Goal: Task Accomplishment & Management: Manage account settings

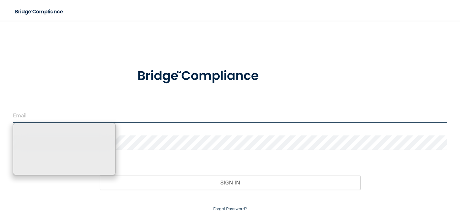
type input "[EMAIL_ADDRESS][DOMAIN_NAME]"
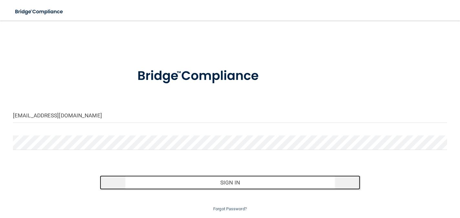
click at [187, 187] on button "Sign In" at bounding box center [230, 183] width 260 height 14
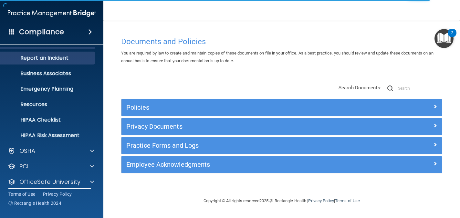
scroll to position [49, 0]
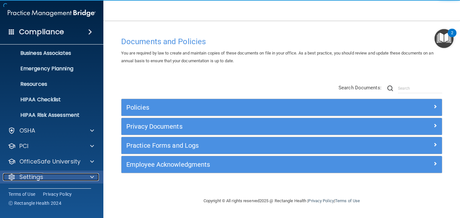
click at [39, 178] on p "Settings" at bounding box center [31, 177] width 24 height 8
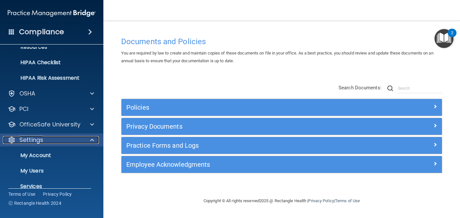
scroll to position [111, 0]
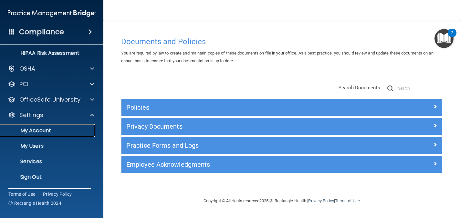
click at [40, 132] on p "My Account" at bounding box center [48, 130] width 88 height 6
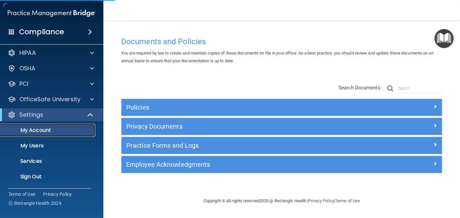
scroll to position [3, 0]
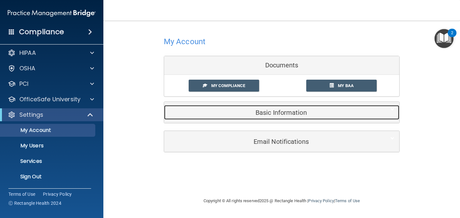
click at [257, 111] on h5 "Basic Information" at bounding box center [272, 112] width 206 height 7
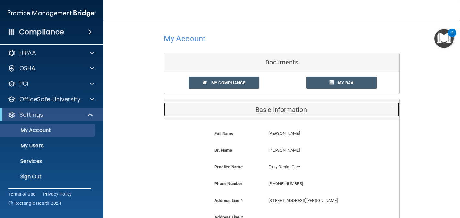
scroll to position [0, 0]
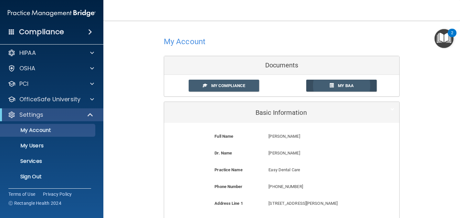
click at [338, 88] on span "My BAA" at bounding box center [346, 85] width 16 height 5
click at [35, 163] on p "Services" at bounding box center [48, 161] width 88 height 6
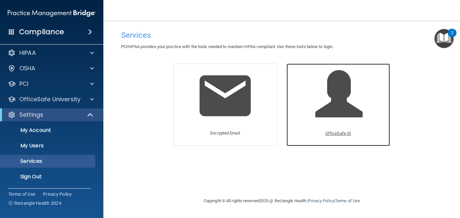
click at [336, 93] on span at bounding box center [345, 99] width 61 height 56
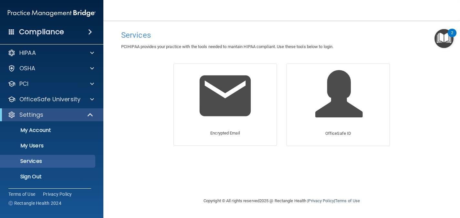
click at [46, 137] on ul "My Account My Users Services Sign Out" at bounding box center [52, 152] width 117 height 62
click at [43, 130] on p "My Account" at bounding box center [48, 130] width 88 height 6
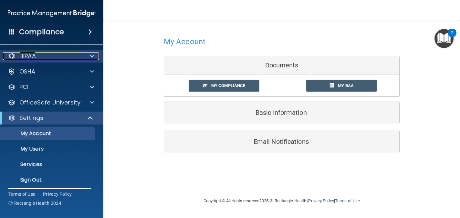
click at [74, 56] on div "HIPAA" at bounding box center [43, 56] width 80 height 8
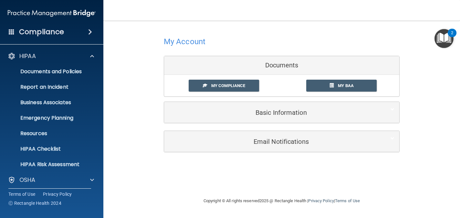
click at [56, 13] on img at bounding box center [52, 13] width 88 height 13
click at [52, 35] on h4 "Compliance" at bounding box center [41, 31] width 45 height 9
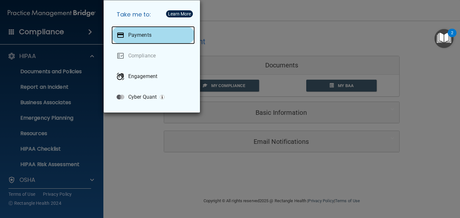
click at [131, 31] on div "Payments" at bounding box center [152, 35] width 83 height 18
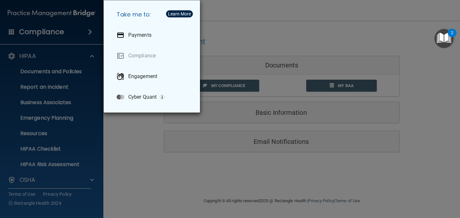
click at [96, 60] on div "Take me to: Payments Compliance Engagement Cyber Quant" at bounding box center [230, 109] width 460 height 218
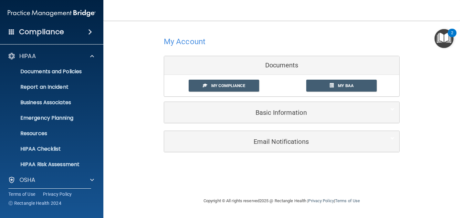
click at [90, 32] on span at bounding box center [90, 32] width 4 height 8
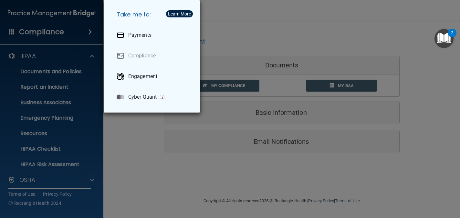
click at [70, 149] on div "Take me to: Payments Compliance Engagement Cyber Quant" at bounding box center [230, 109] width 460 height 218
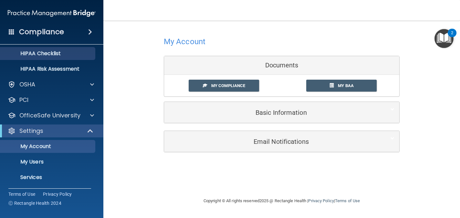
scroll to position [96, 0]
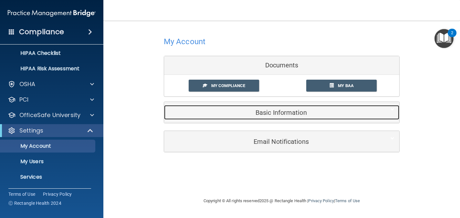
click at [255, 112] on h5 "Basic Information" at bounding box center [272, 112] width 206 height 7
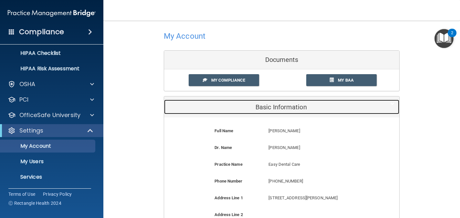
scroll to position [0, 0]
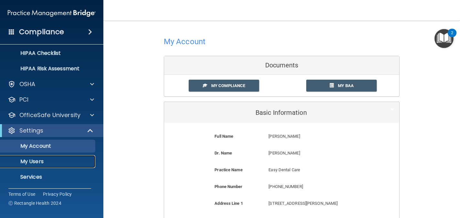
click at [49, 161] on p "My Users" at bounding box center [48, 161] width 88 height 6
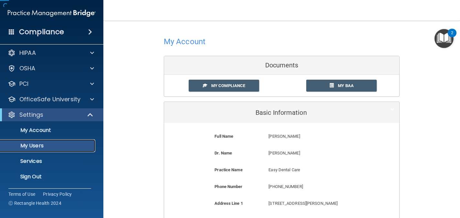
scroll to position [3, 0]
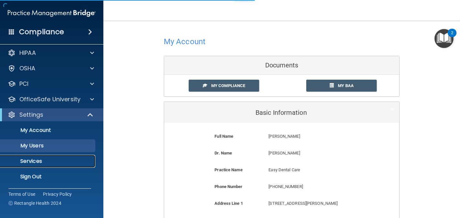
click at [37, 162] on p "Services" at bounding box center [48, 161] width 88 height 6
